Goal: Information Seeking & Learning: Check status

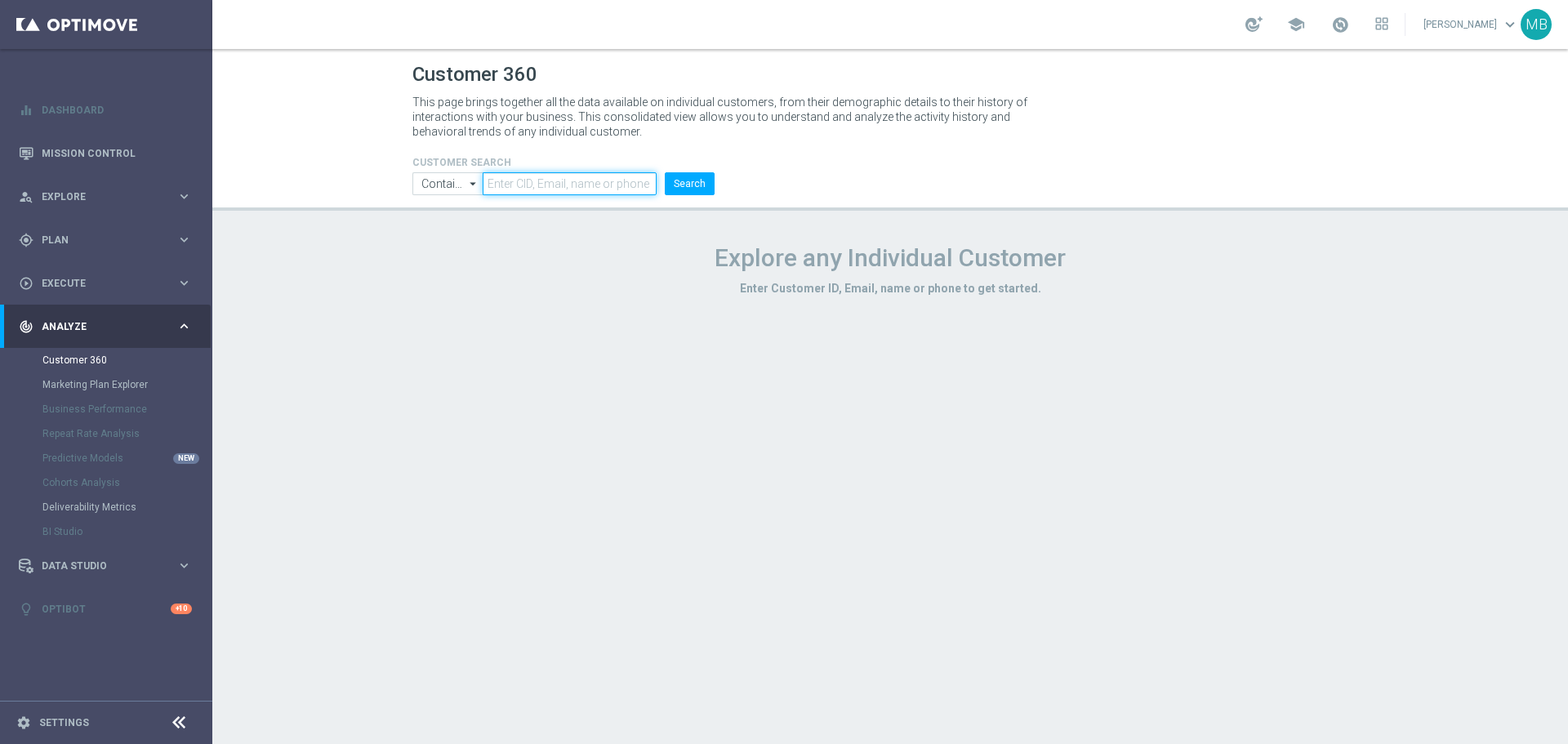
click at [574, 179] on input "text" at bounding box center [569, 183] width 174 height 23
paste input "3400207"
type input "3400207"
click at [697, 182] on button "Search" at bounding box center [689, 183] width 50 height 23
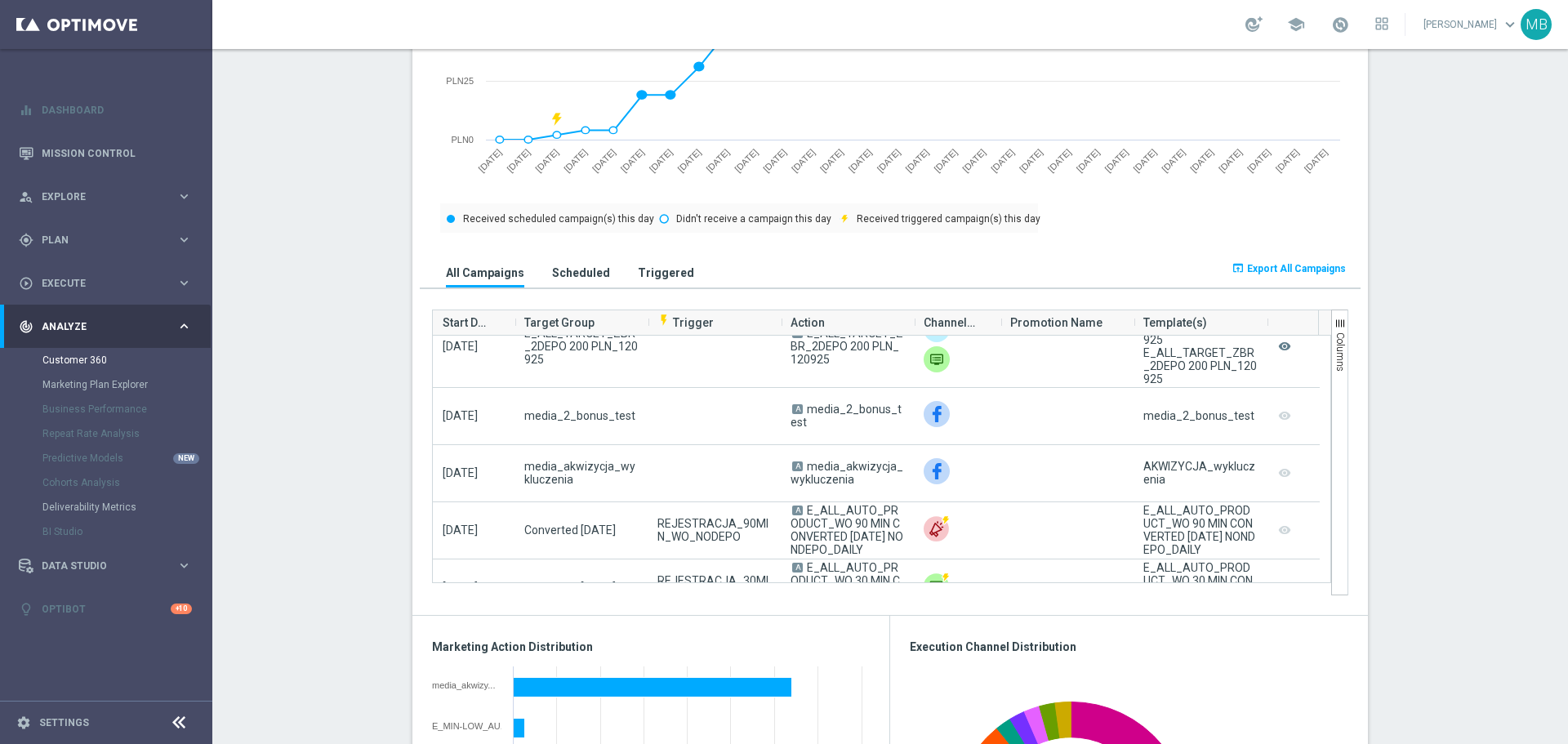
scroll to position [2153, 0]
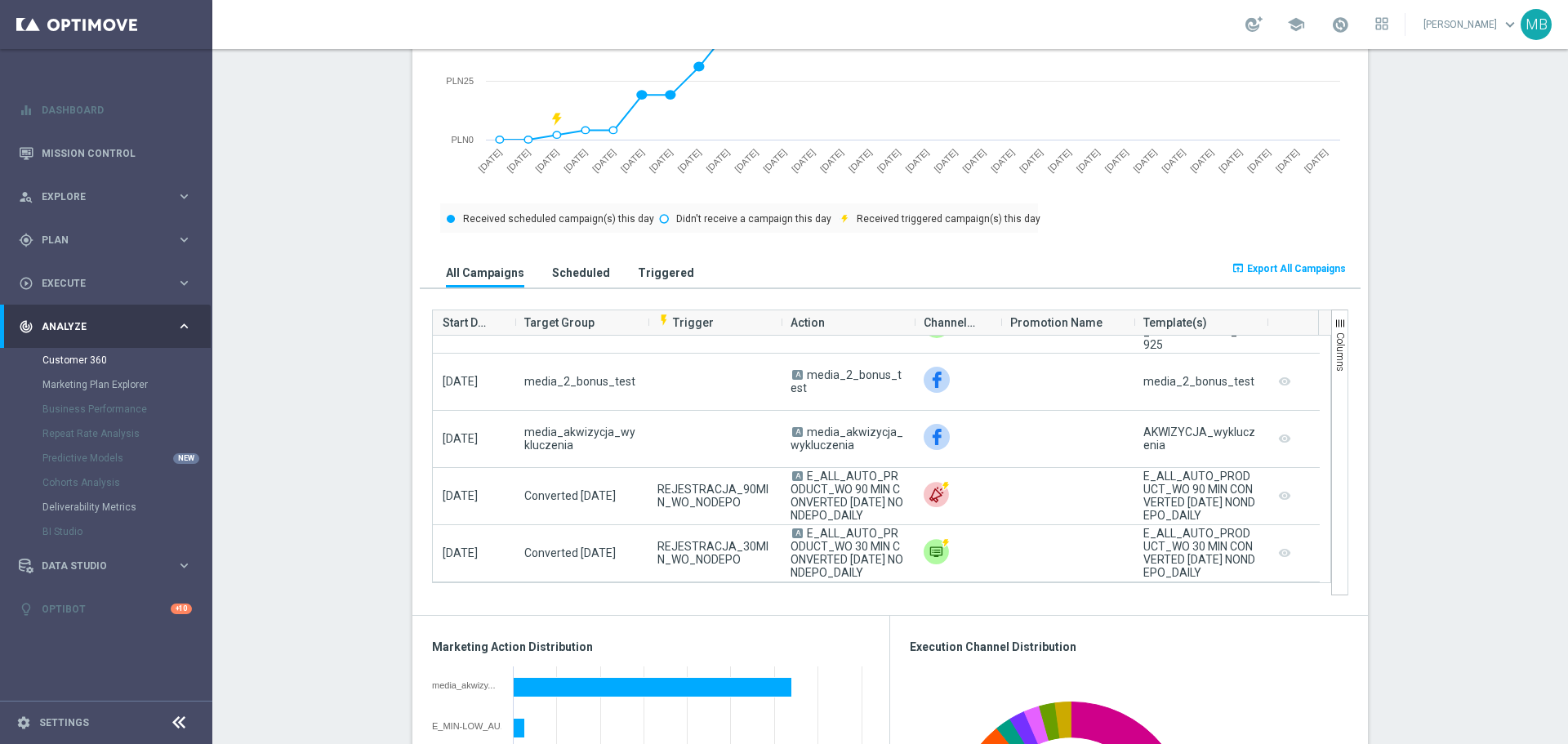
click at [631, 253] on div "All Campaigns Scheduled Triggered" at bounding box center [773, 265] width 706 height 42
click at [643, 267] on h3 "Triggered" at bounding box center [666, 272] width 56 height 15
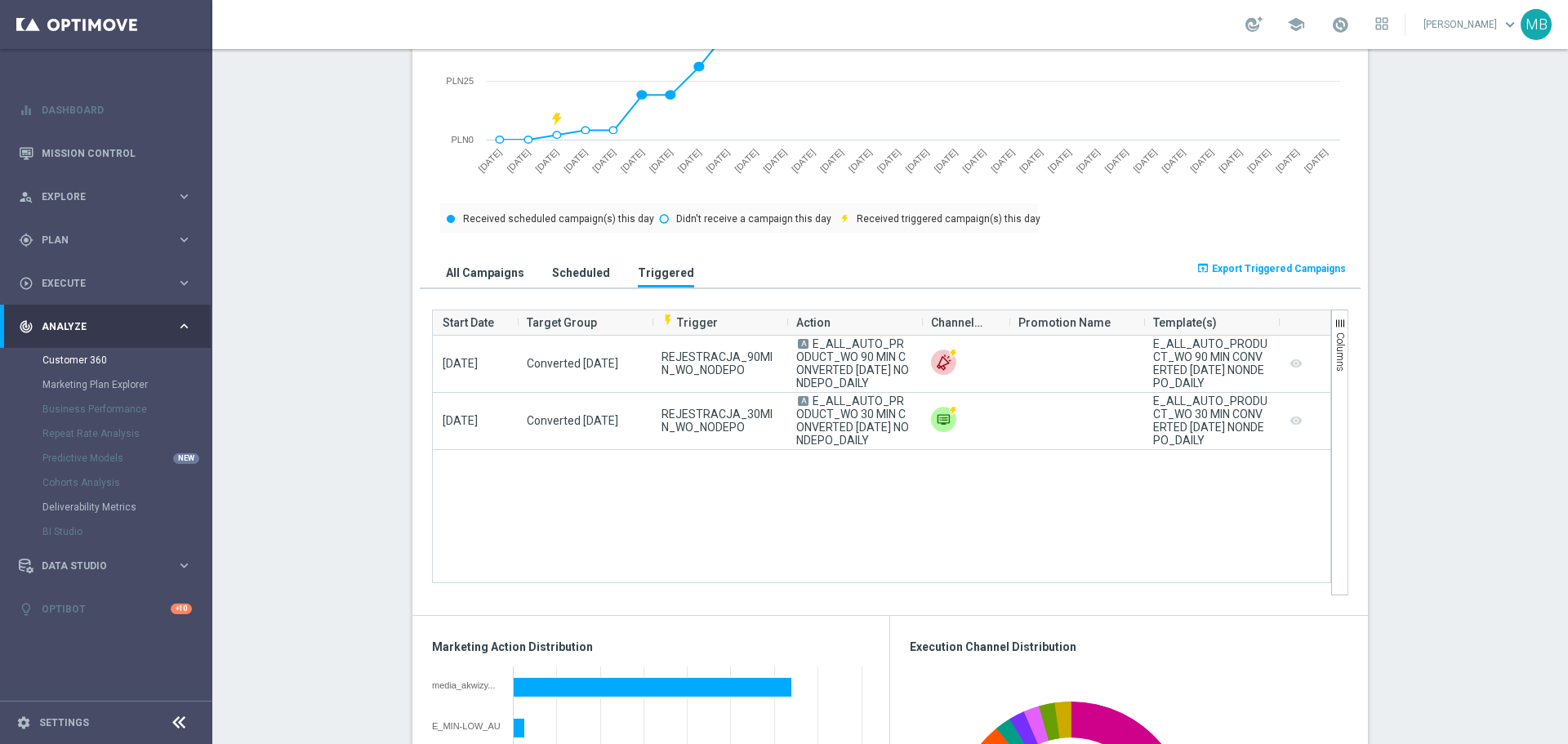
scroll to position [0, 0]
click at [503, 278] on h3 "All Campaigns" at bounding box center [485, 272] width 79 height 15
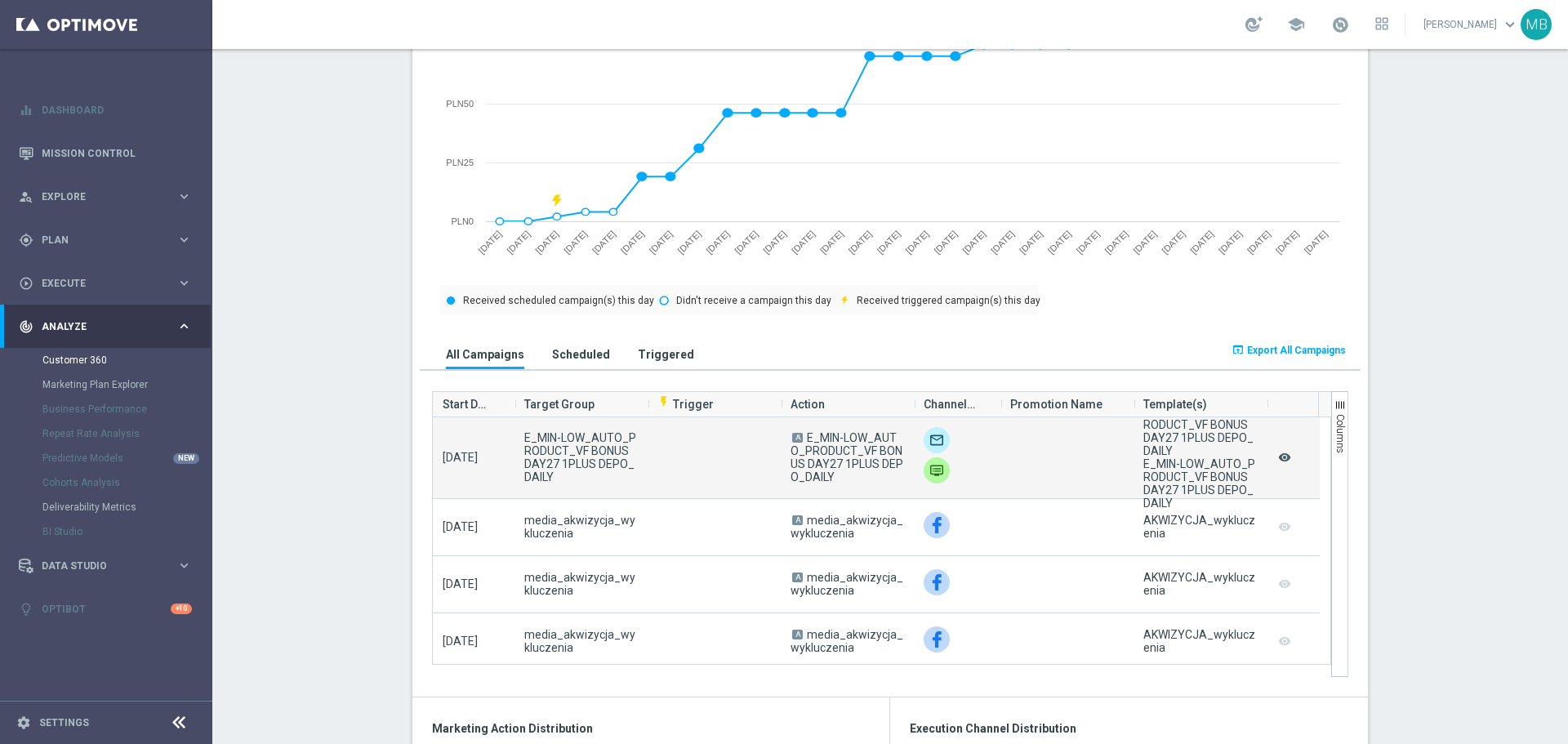
click at [1283, 460] on icon "remove_red_eye" at bounding box center [1284, 457] width 17 height 22
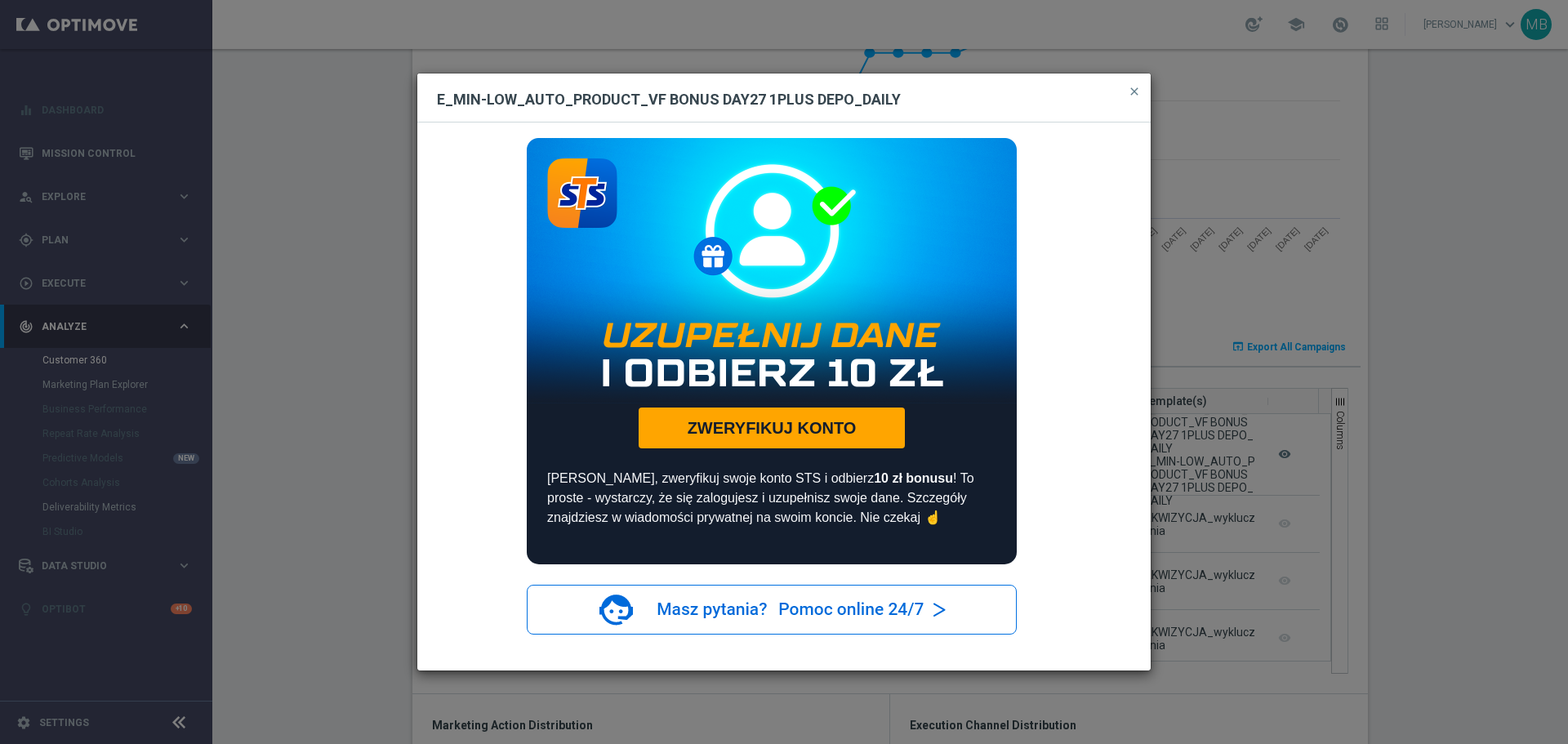
scroll to position [813, 0]
click at [1400, 551] on modal-container "E_MIN-LOW_AUTO_PRODUCT_VF BONUS DAY27 1PLUS DEPO_DAILY close Uzupełnij dane i o…" at bounding box center [784, 372] width 1568 height 744
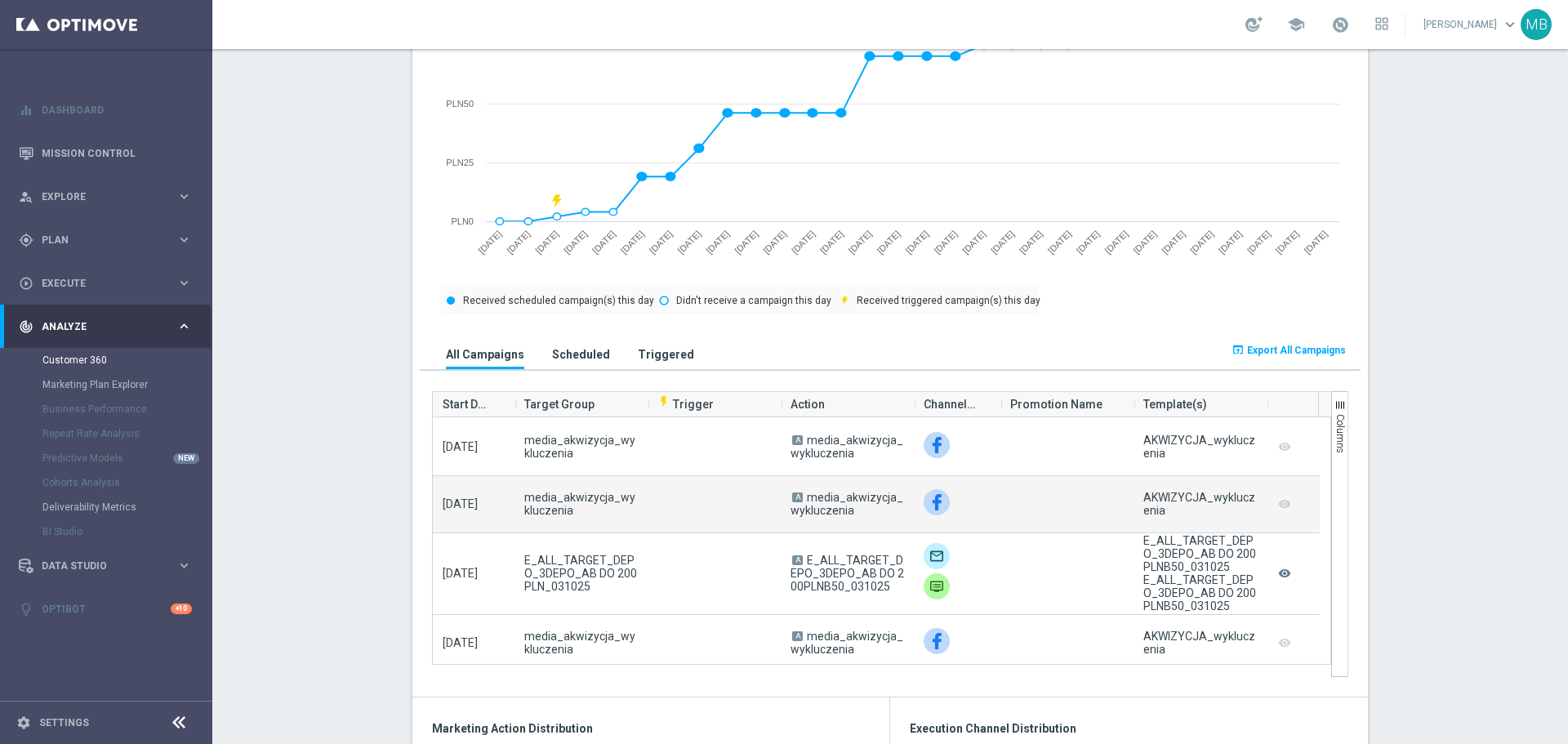
scroll to position [163, 0]
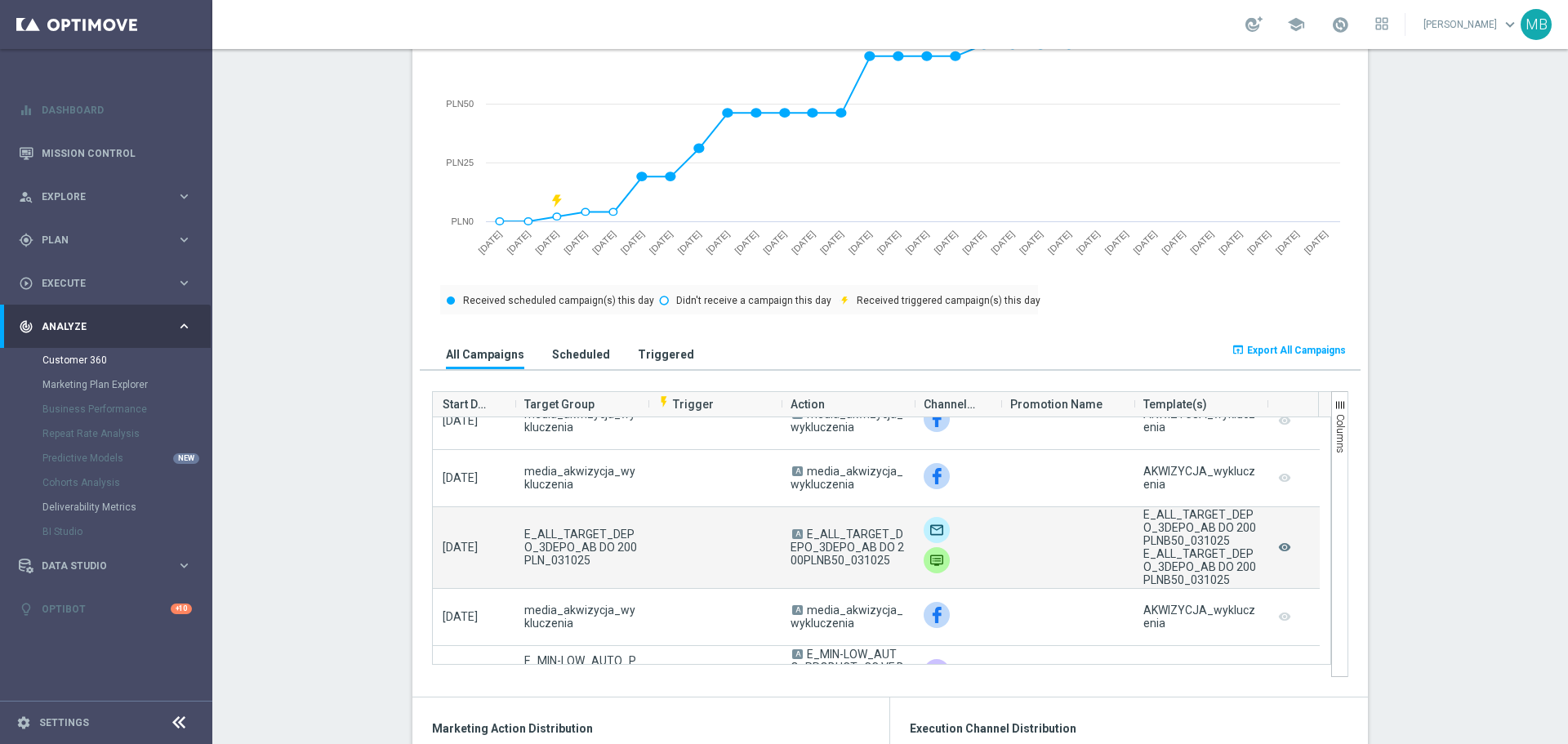
click at [861, 561] on span "E_ALL_TARGET_DEPO_3DEPO_AB DO 200PLNB50_031025" at bounding box center [846, 547] width 113 height 39
click at [870, 562] on span "E_ALL_TARGET_DEPO_3DEPO_AB DO 200PLNB50_031025" at bounding box center [846, 547] width 113 height 39
click at [1278, 549] on icon "remove_red_eye" at bounding box center [1284, 547] width 17 height 22
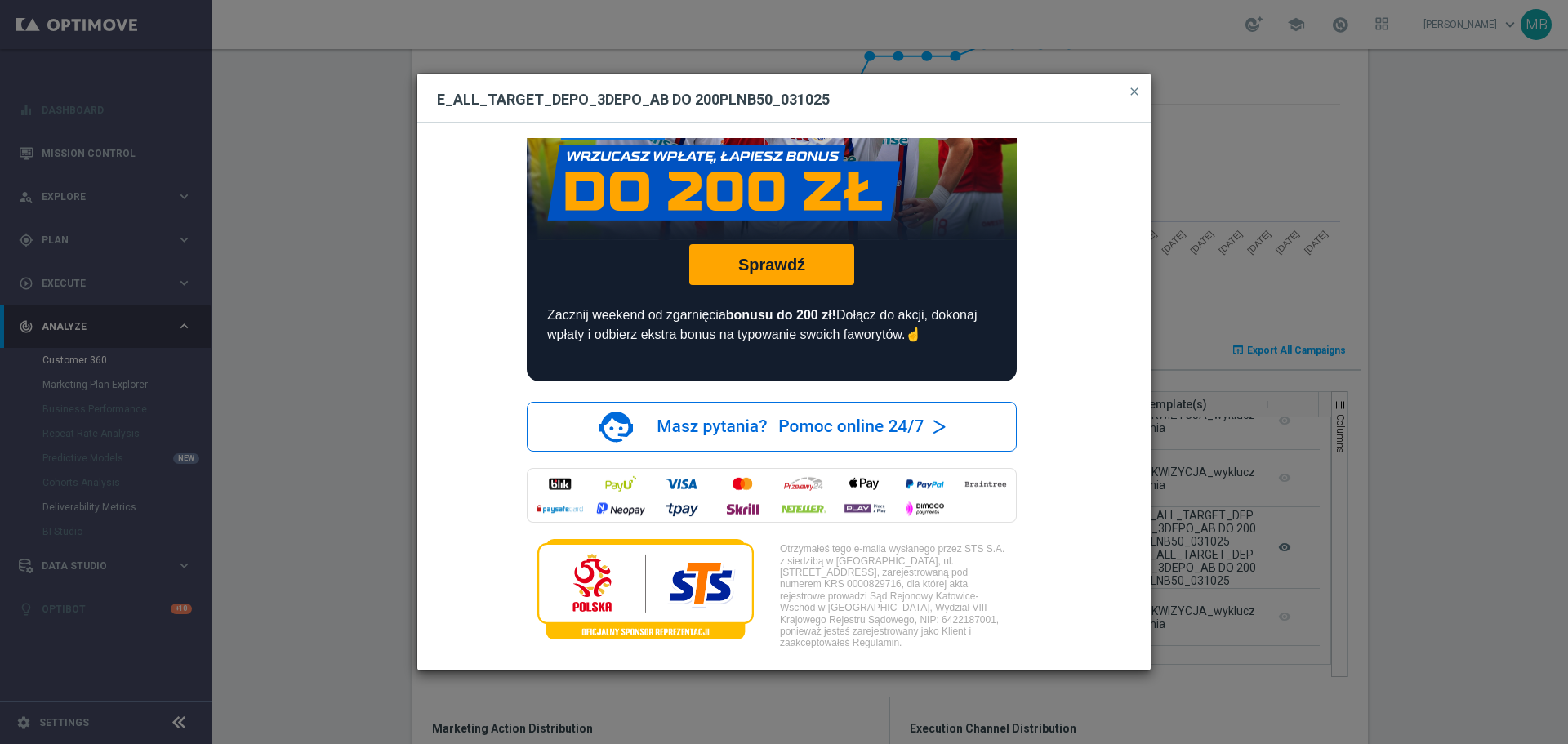
click at [1399, 513] on modal-container "E_ALL_TARGET_DEPO_3DEPO_AB DO 200PLNB50_031025 close Zgarnij ekstra kasę i typu…" at bounding box center [784, 372] width 1568 height 744
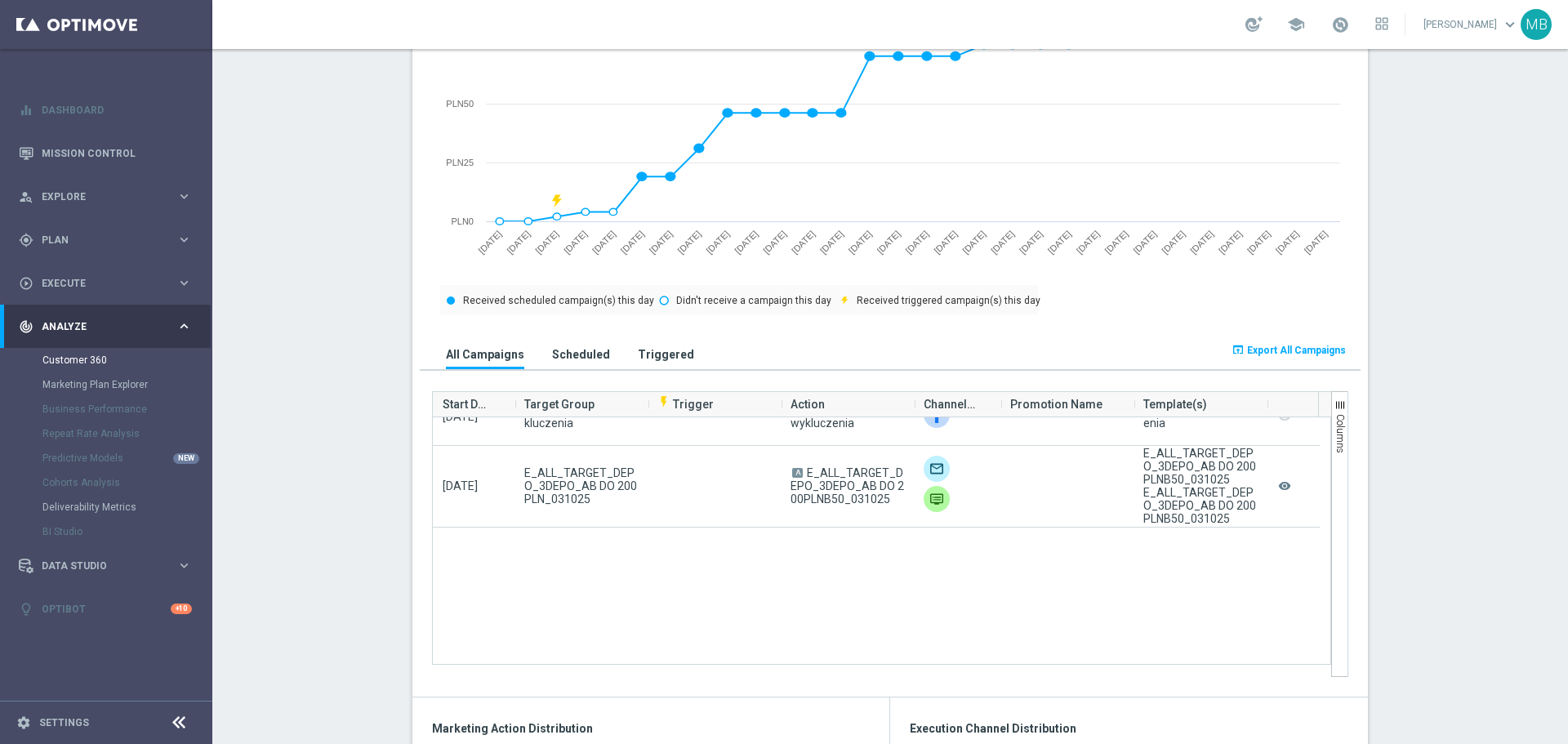
scroll to position [0, 0]
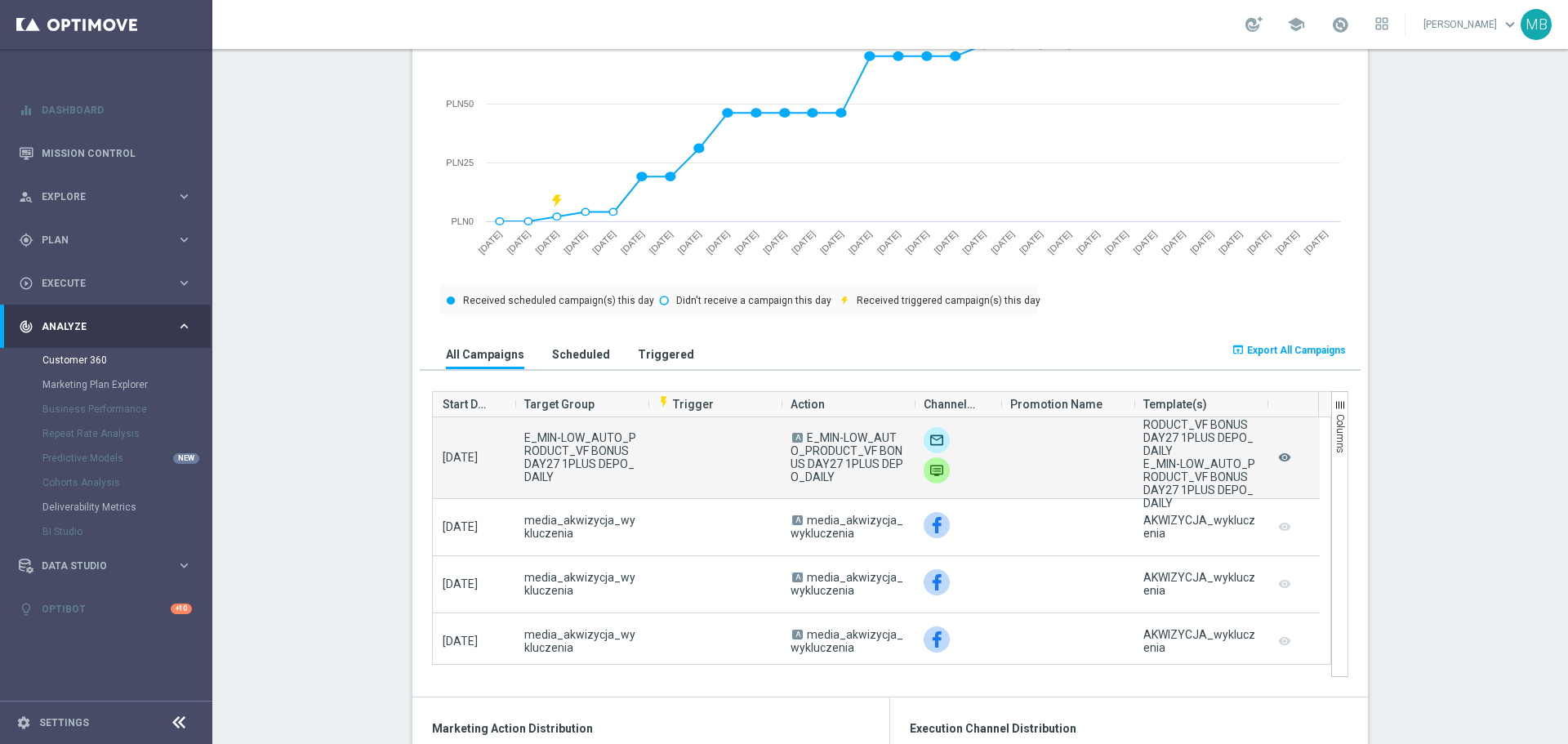
click at [1002, 495] on div at bounding box center [1066, 457] width 133 height 81
click at [1281, 461] on icon "remove_red_eye" at bounding box center [1284, 457] width 17 height 22
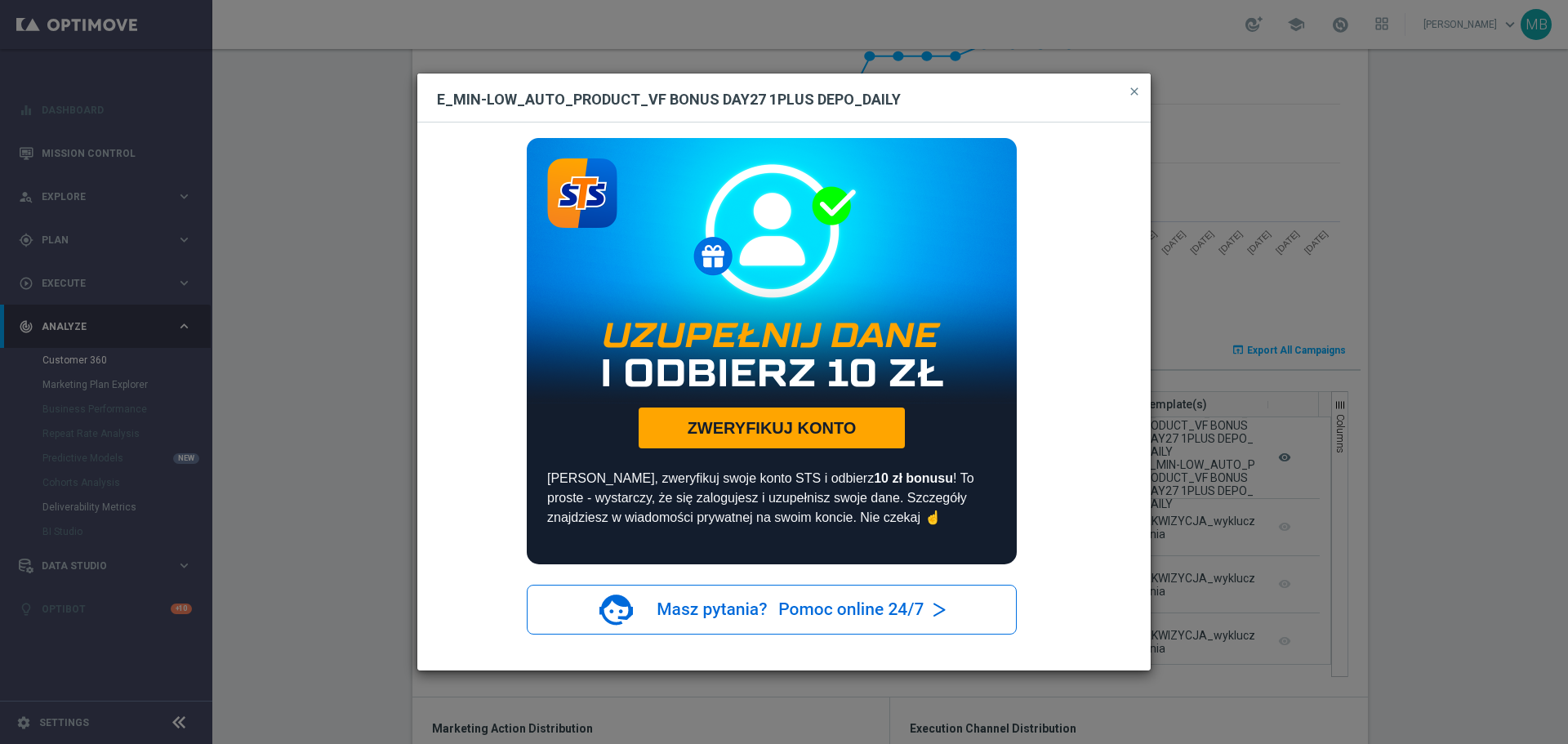
click at [1250, 472] on modal-container "E_MIN-LOW_AUTO_PRODUCT_VF BONUS DAY27 1PLUS DEPO_DAILY close Uzupełnij dane i o…" at bounding box center [784, 372] width 1568 height 744
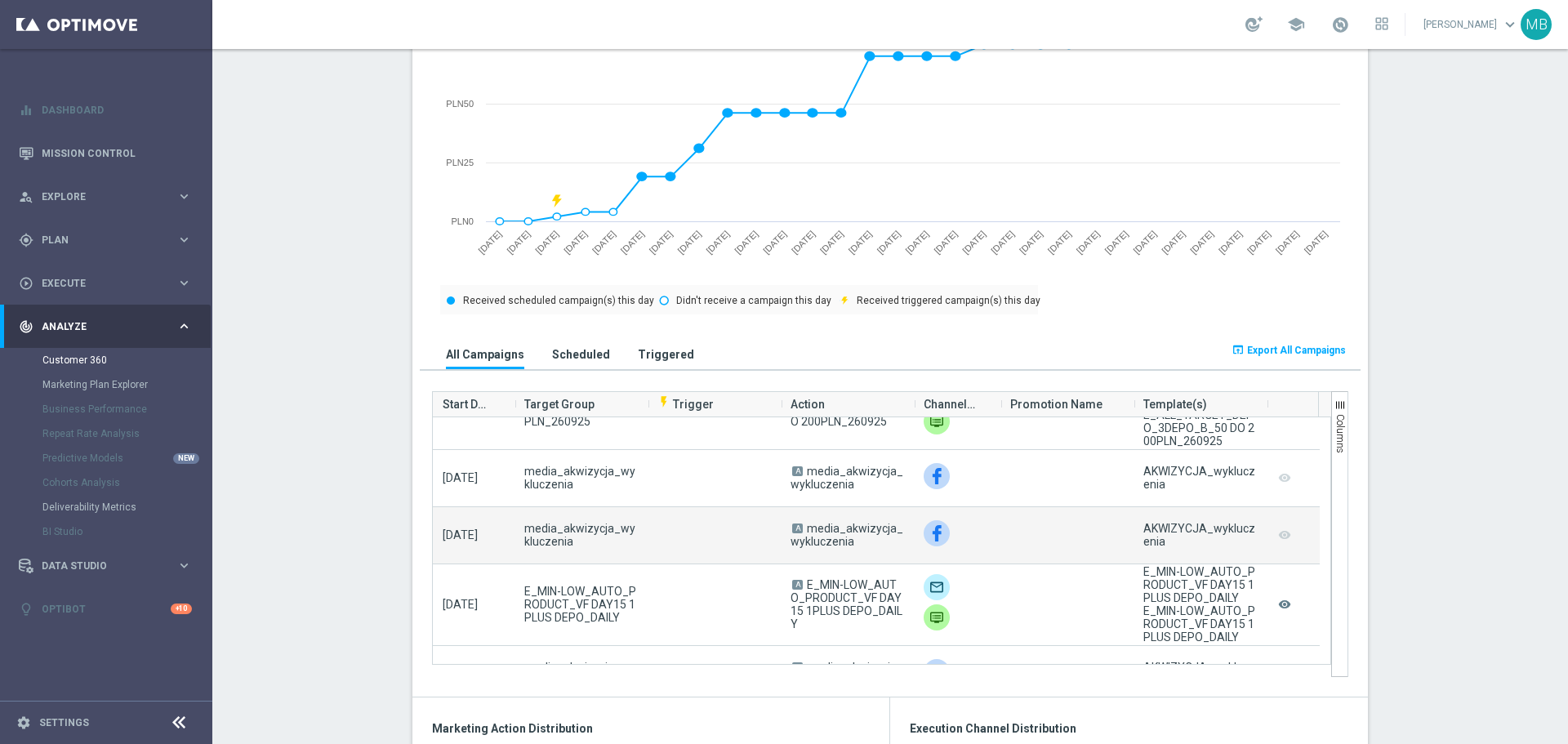
scroll to position [1061, 0]
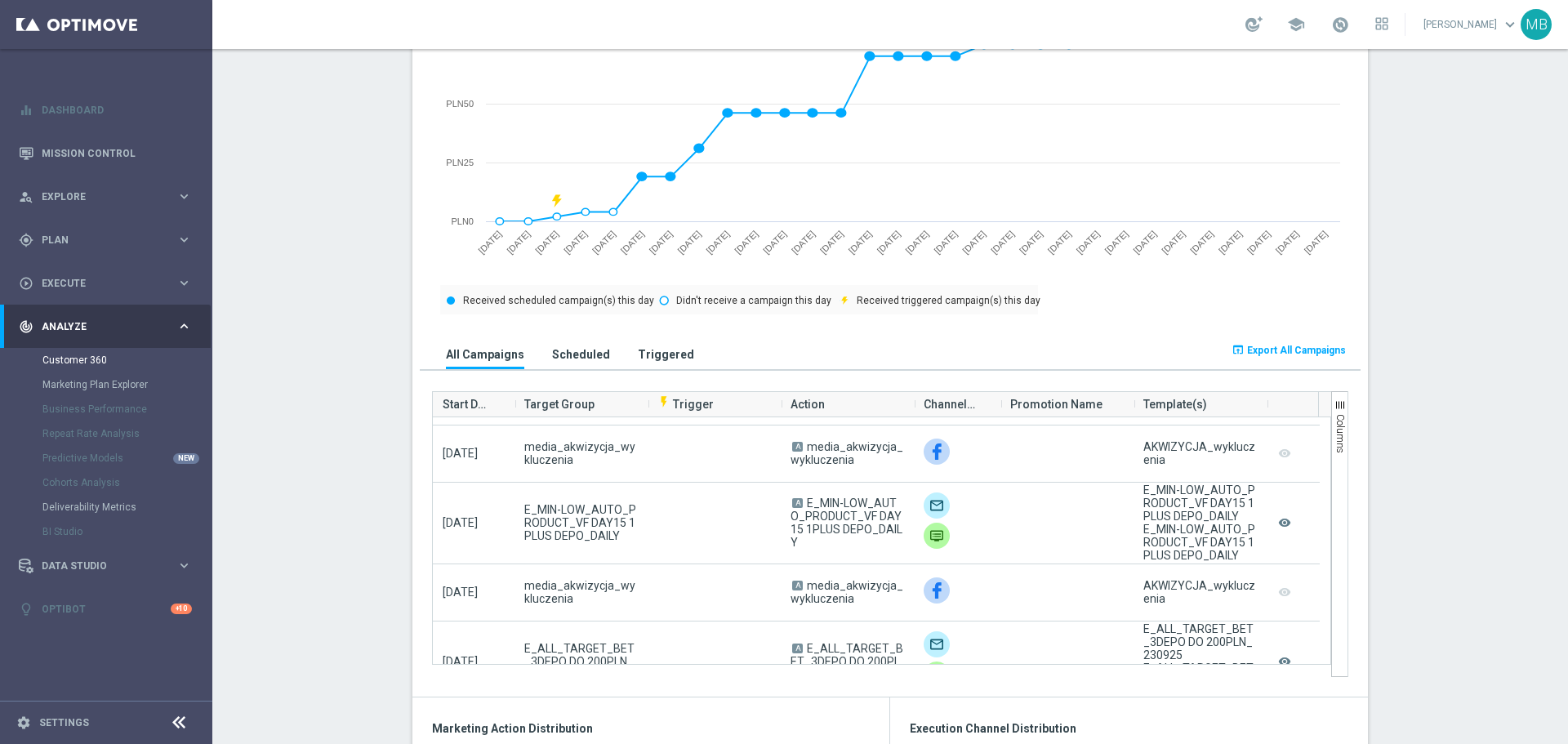
click at [1390, 537] on section "AVG BC L24WA: PLN1 more_vert CONSENT STATUS View Consent History FIRST DEPOSIT …" at bounding box center [890, 711] width 1356 height 2584
